Goal: Navigation & Orientation: Find specific page/section

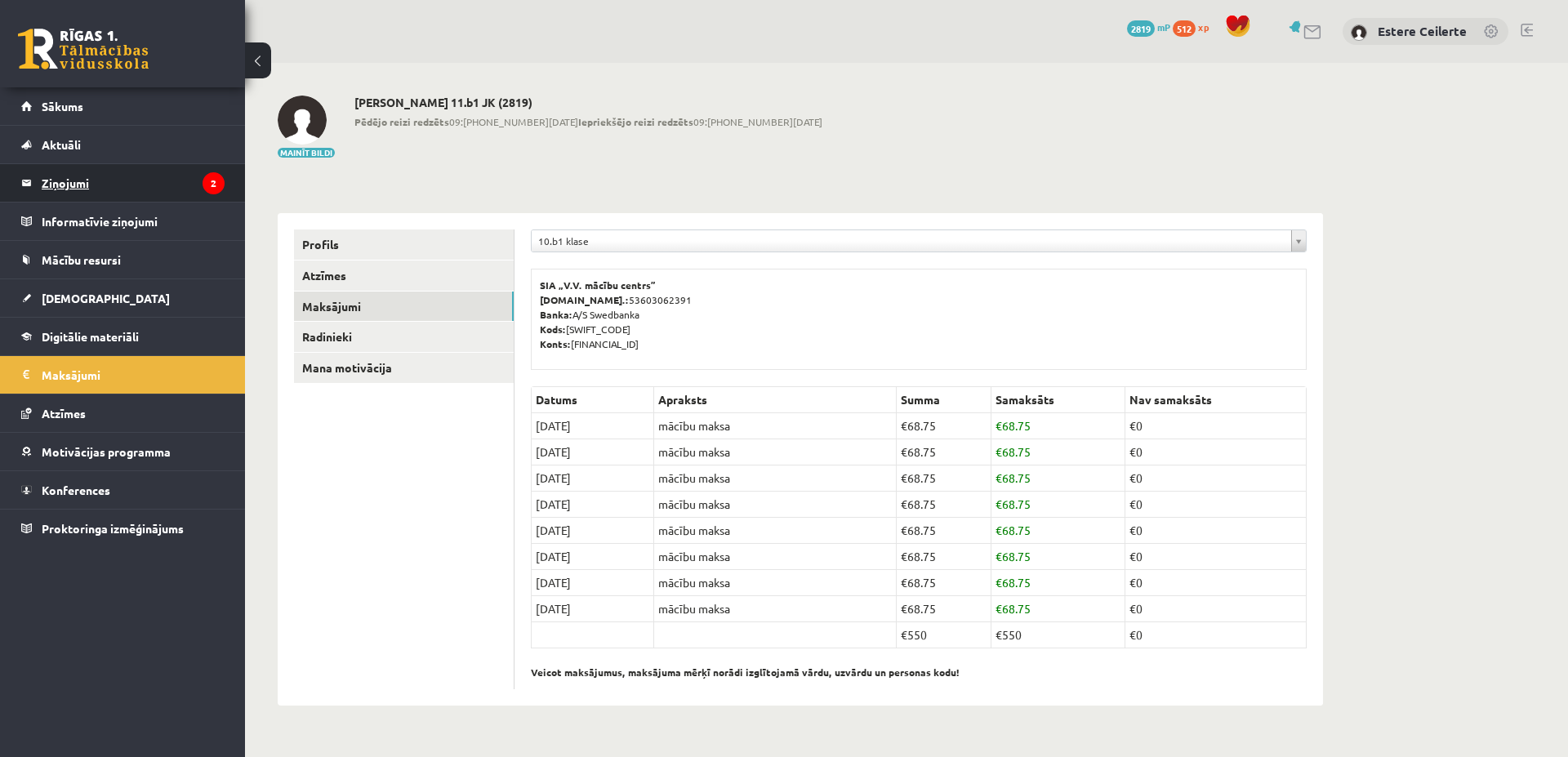
click at [85, 186] on legend "Ziņojumi 2" at bounding box center [133, 183] width 183 height 37
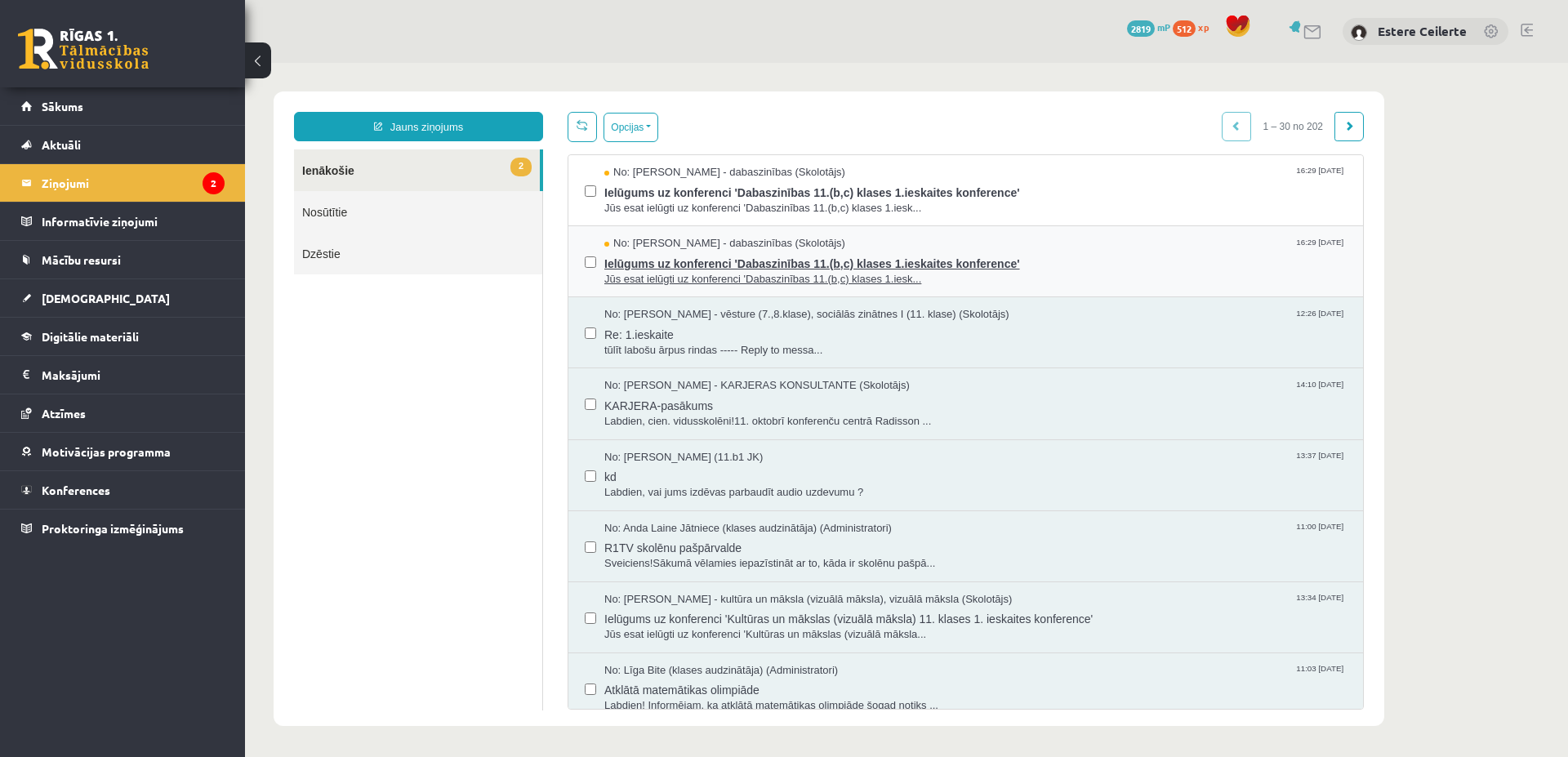
click at [802, 263] on span "Ielūgums uz konferenci 'Dabaszinības 11.(b,c) klases 1.ieskaites konference'" at bounding box center [976, 261] width 743 height 20
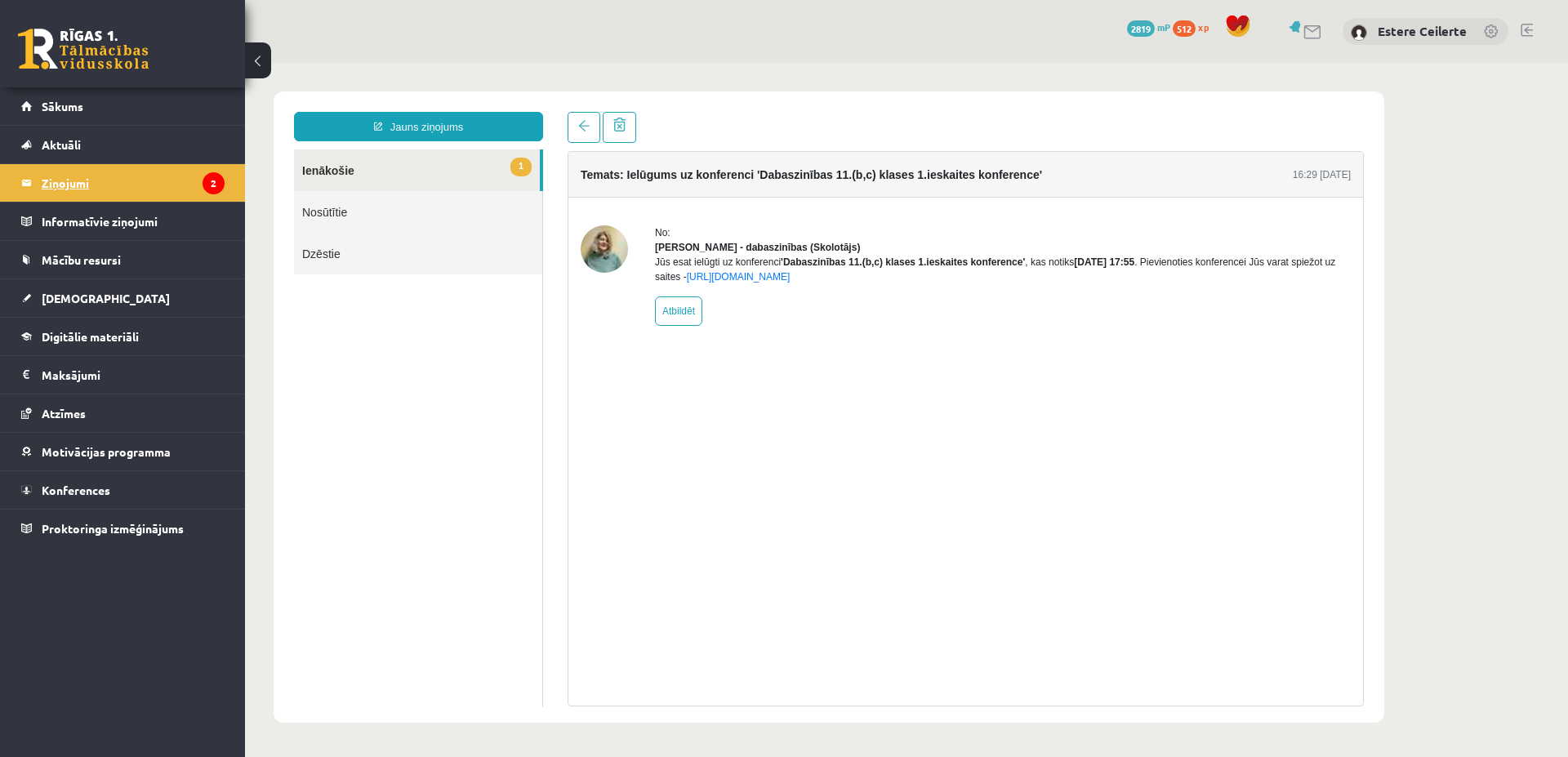
click at [71, 177] on legend "Ziņojumi 2" at bounding box center [133, 183] width 183 height 37
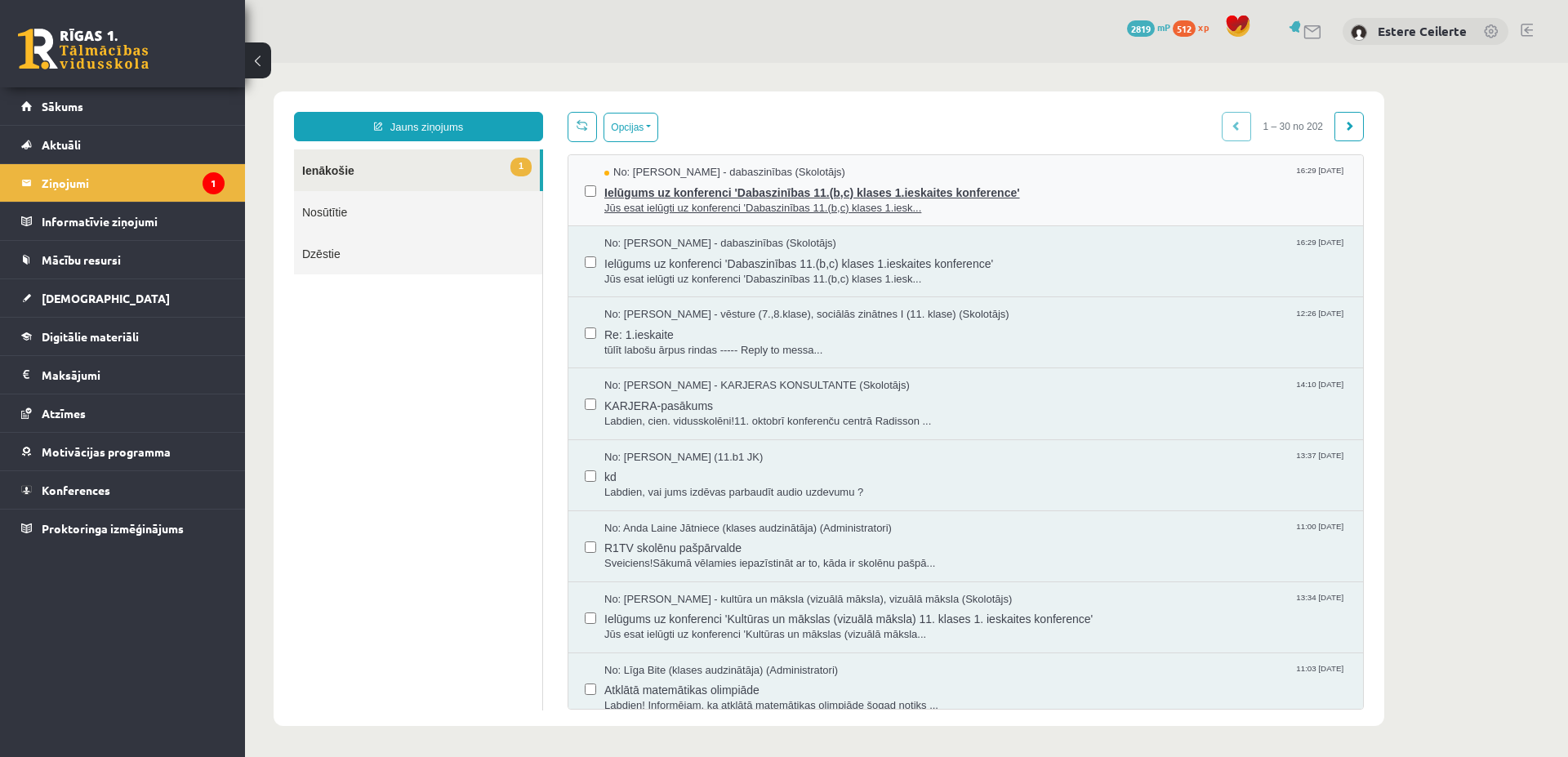
click at [766, 188] on span "Ielūgums uz konferenci 'Dabaszinības 11.(b,c) klases 1.ieskaites konference'" at bounding box center [976, 191] width 743 height 20
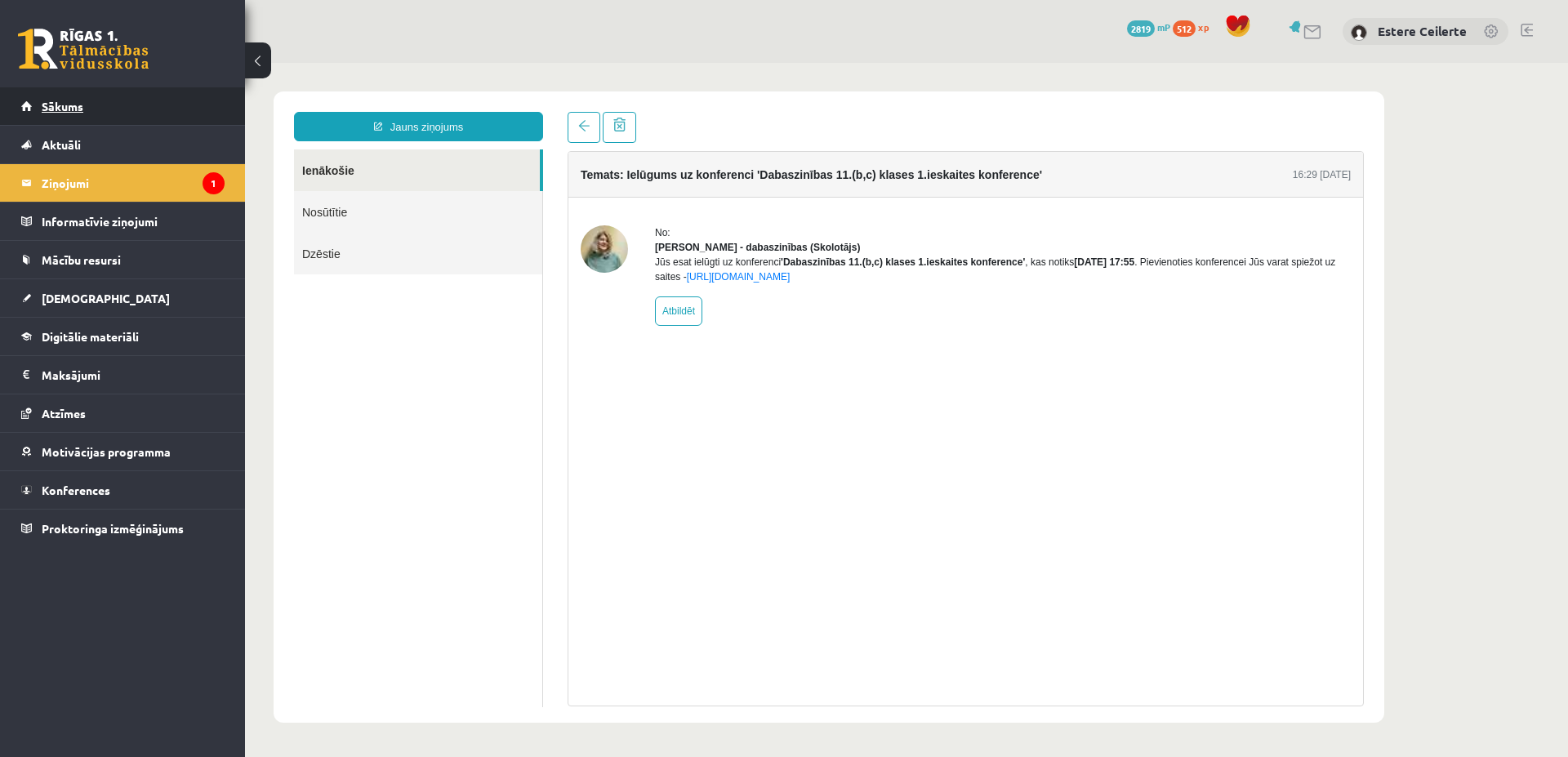
click at [69, 103] on span "Sākums" at bounding box center [62, 106] width 42 height 14
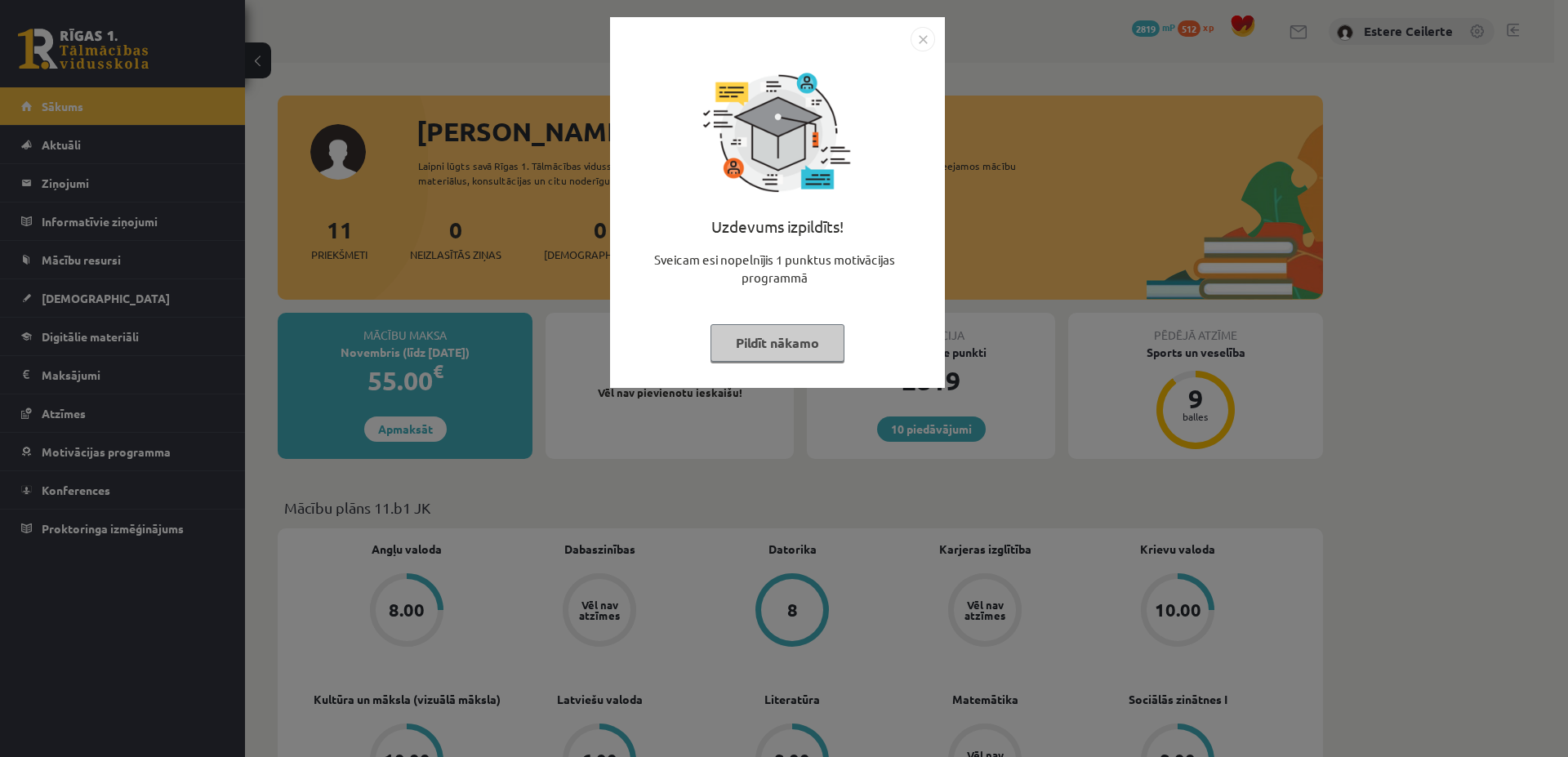
click at [768, 344] on button "Pildīt nākamo" at bounding box center [777, 343] width 134 height 37
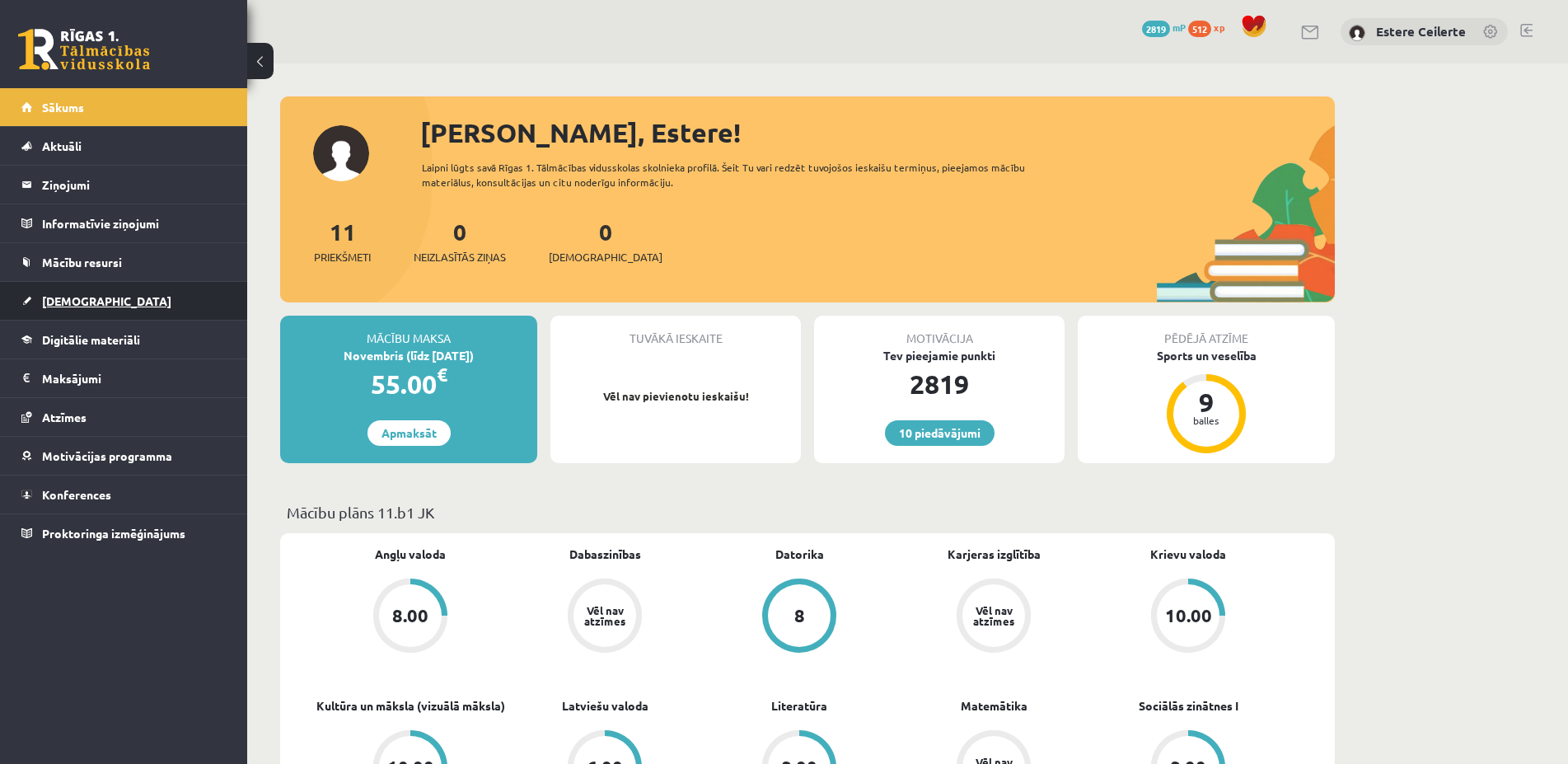
click at [62, 300] on span "[DEMOGRAPHIC_DATA]" at bounding box center [107, 300] width 130 height 15
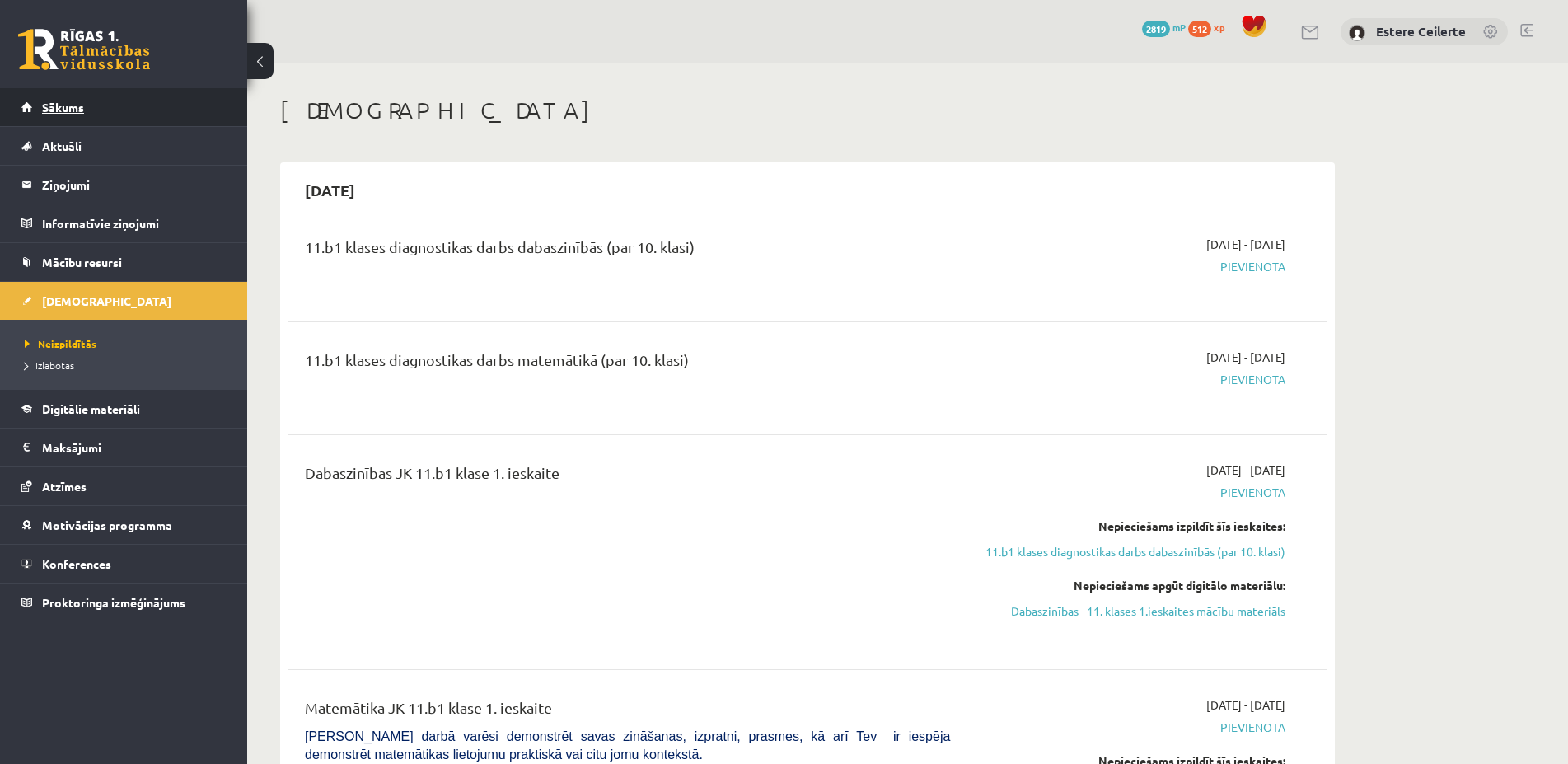
click at [75, 113] on span "Sākums" at bounding box center [63, 107] width 42 height 15
